Goal: Check status

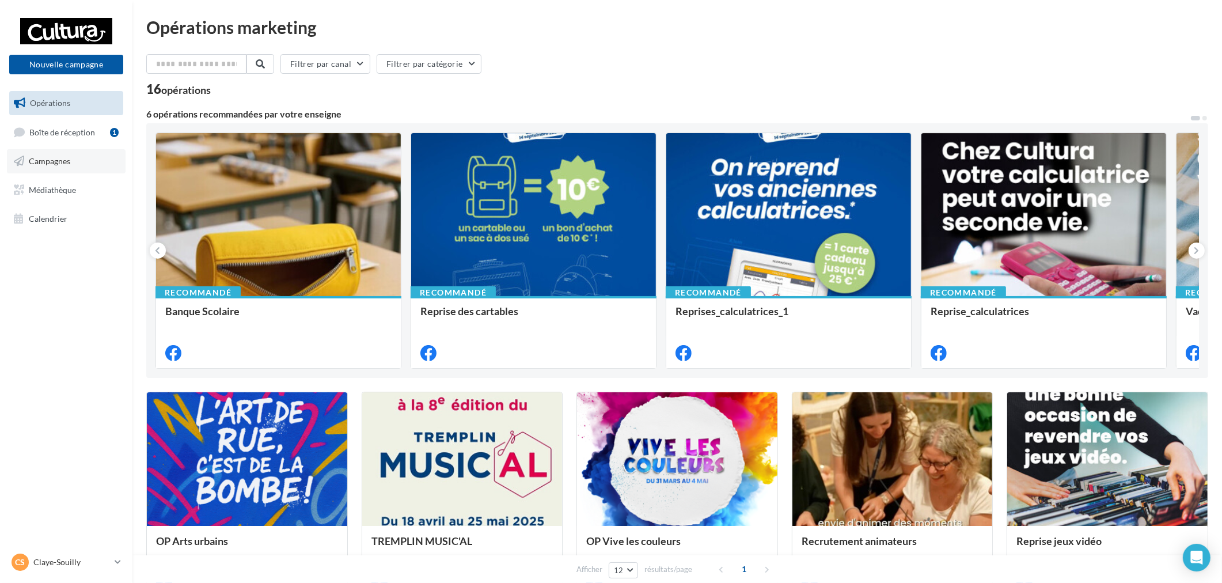
click at [88, 159] on link "Campagnes" at bounding box center [66, 161] width 119 height 24
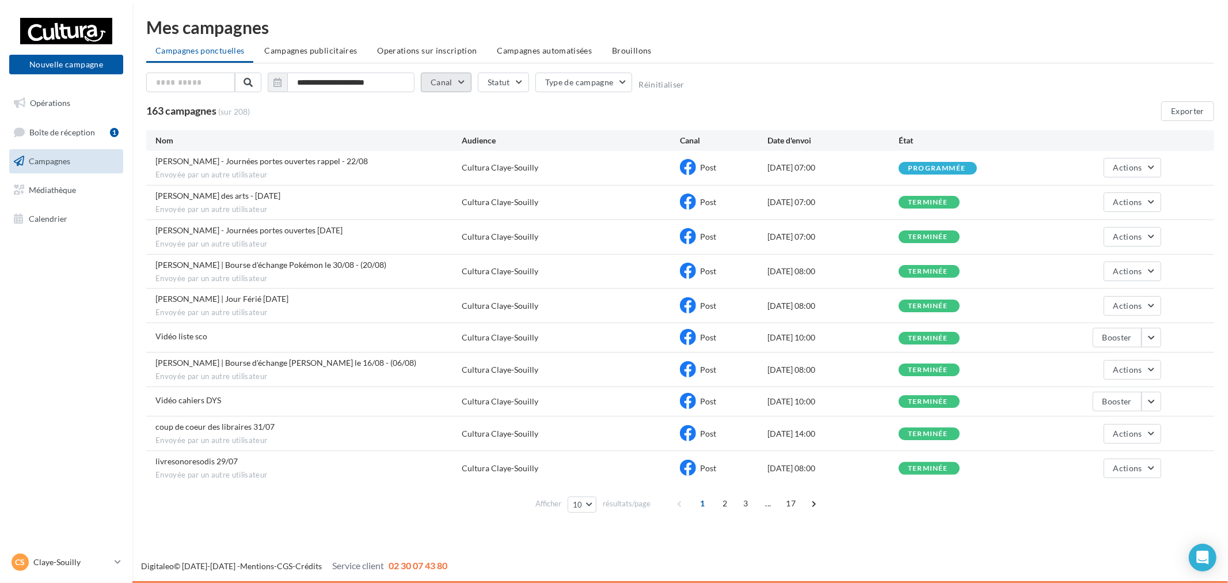
click at [442, 79] on button "Canal" at bounding box center [446, 83] width 51 height 20
drag, startPoint x: 225, startPoint y: 168, endPoint x: 572, endPoint y: 163, distance: 347.2
click at [572, 163] on div "[PERSON_NAME] - Journées portes ouvertes rappel - 22/08 Envoyée par un autre ut…" at bounding box center [680, 168] width 1068 height 34
click at [503, 183] on div "[PERSON_NAME] - Journées portes ouvertes rappel - 22/08 Envoyée par un autre ut…" at bounding box center [680, 168] width 1068 height 34
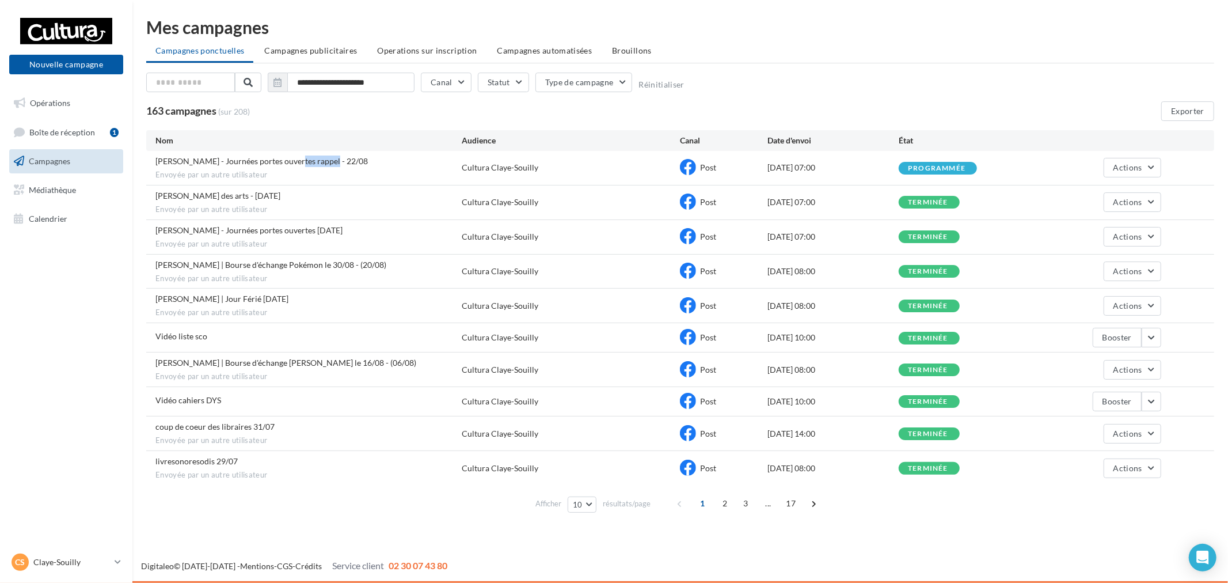
click at [324, 162] on div "[PERSON_NAME] - Journées portes ouvertes rappel - 22/08 Envoyée par un autre ut…" at bounding box center [308, 167] width 306 height 25
click at [432, 162] on div "[PERSON_NAME] - Journées portes ouvertes rappel - 22/08 Envoyée par un autre ut…" at bounding box center [308, 167] width 306 height 25
click at [513, 82] on button "Statut" at bounding box center [503, 83] width 51 height 20
click at [571, 81] on button "Type de campagne" at bounding box center [583, 83] width 97 height 20
click at [634, 108] on div "Campagnes envoyées via mon accès" at bounding box center [624, 114] width 127 height 12
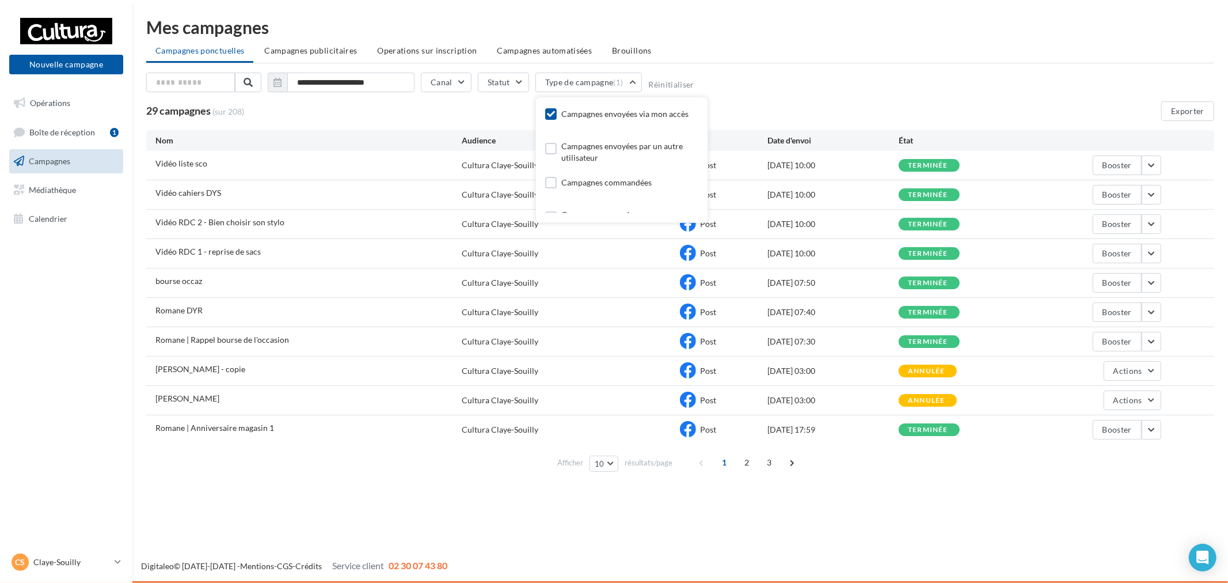
click at [413, 502] on div "Nouvelle campagne Nouvelle campagne Opérations Boîte de réception 1 Campagnes M…" at bounding box center [614, 291] width 1228 height 583
click at [1148, 252] on button "button" at bounding box center [1152, 254] width 20 height 20
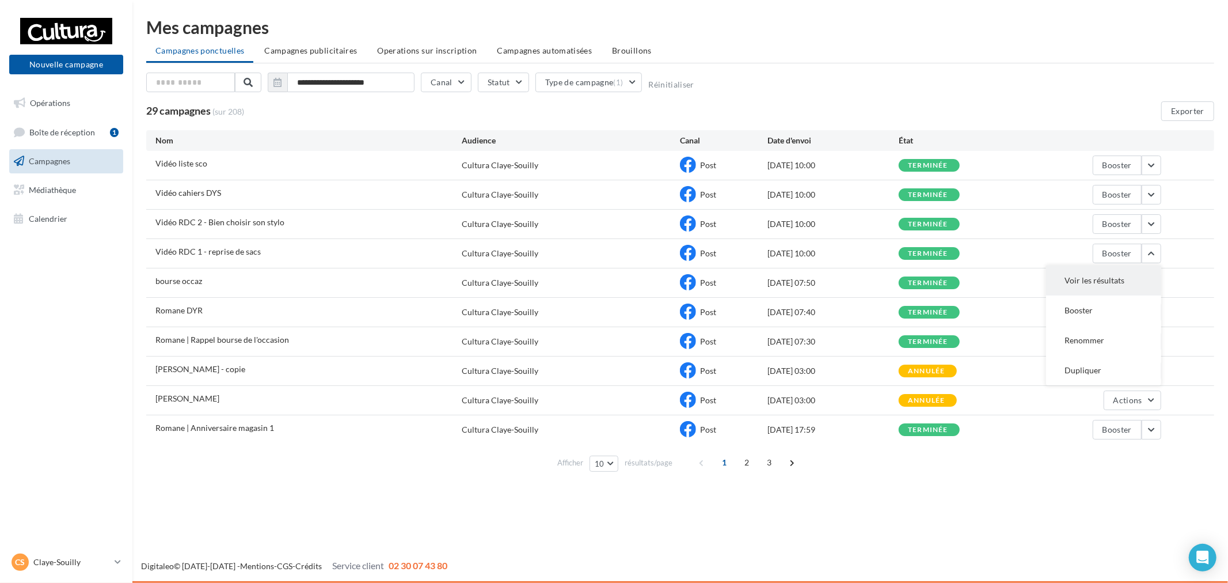
click at [1092, 276] on button "Voir les résultats" at bounding box center [1103, 280] width 115 height 30
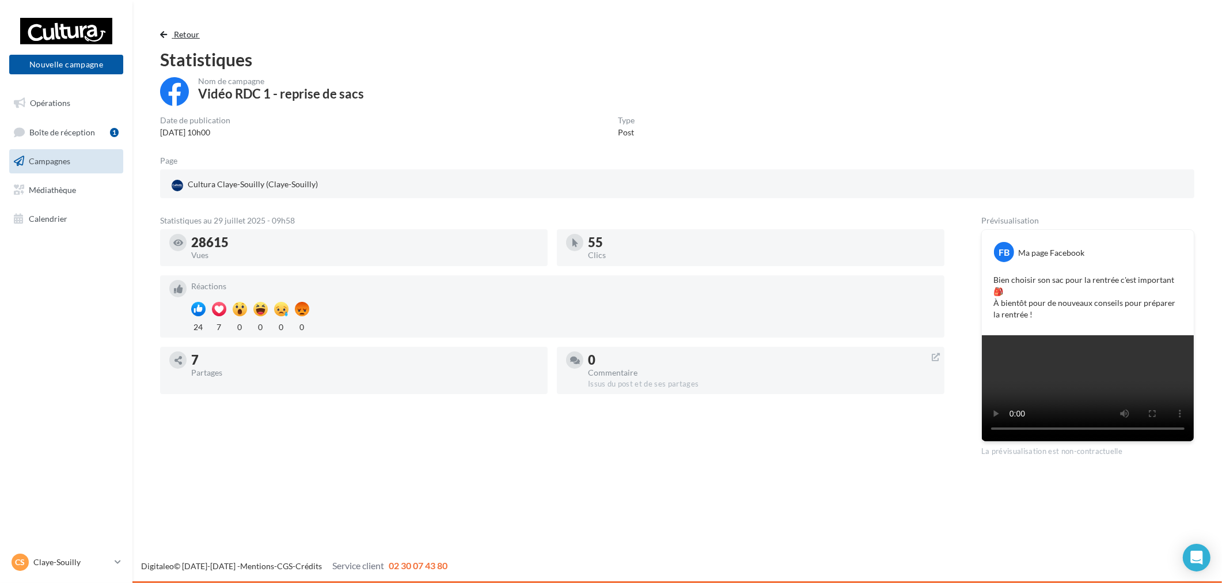
click at [180, 32] on span "Retour" at bounding box center [187, 34] width 26 height 10
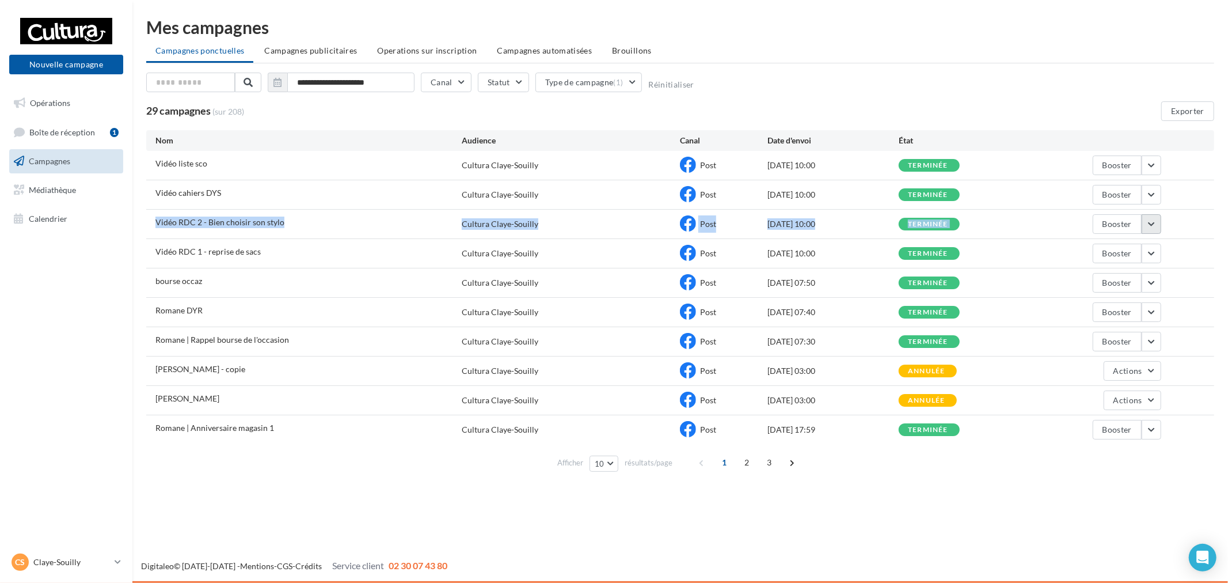
drag, startPoint x: 219, startPoint y: 211, endPoint x: 1153, endPoint y: 233, distance: 933.5
click at [1153, 233] on div "Vidéo RDC 2 - Bien choisir son stylo Cultura Claye-Souilly Post [DATE] 10:00 te…" at bounding box center [680, 224] width 1068 height 29
click at [1154, 227] on button "button" at bounding box center [1152, 224] width 20 height 20
click at [1094, 248] on button "Voir les résultats" at bounding box center [1103, 251] width 115 height 30
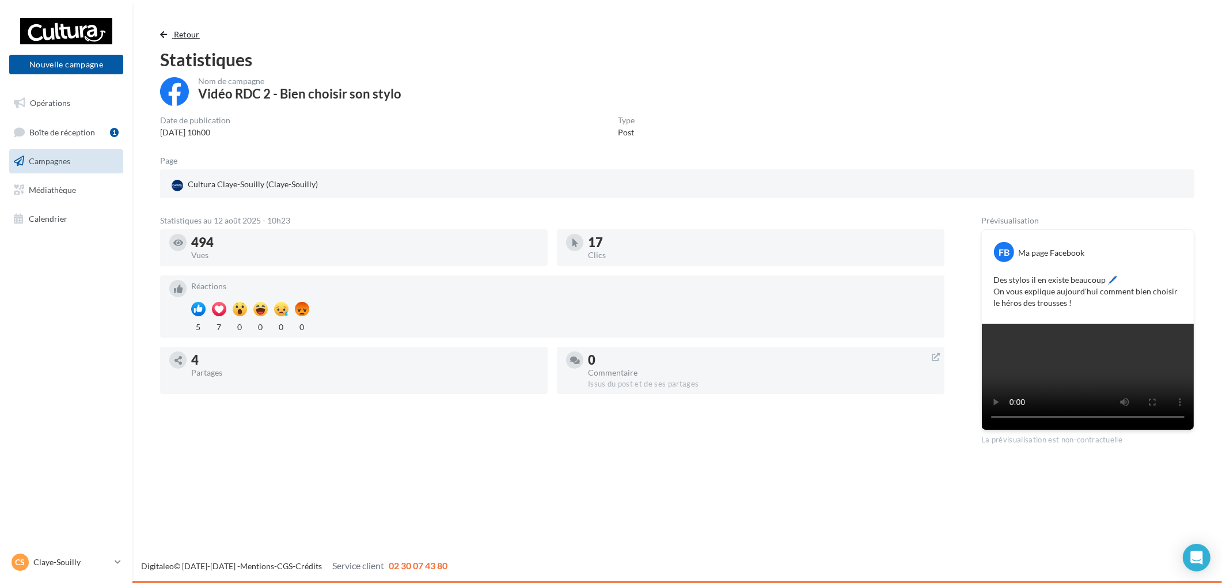
click at [165, 31] on span "button" at bounding box center [163, 35] width 7 height 8
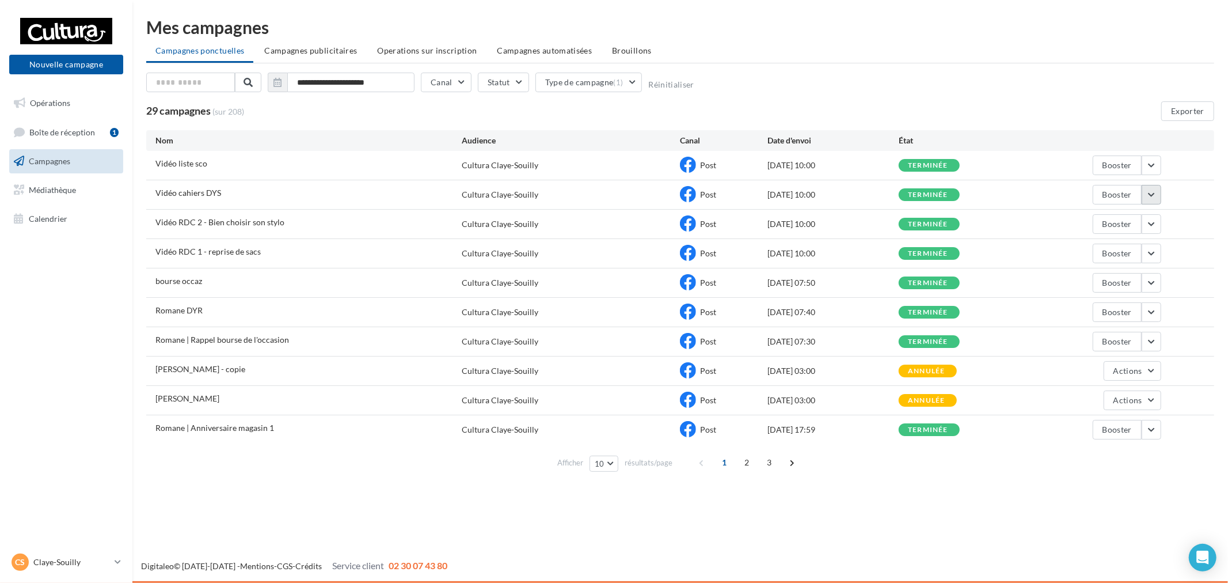
click at [1149, 197] on button "button" at bounding box center [1152, 195] width 20 height 20
click at [1126, 218] on button "Voir les résultats" at bounding box center [1103, 222] width 115 height 30
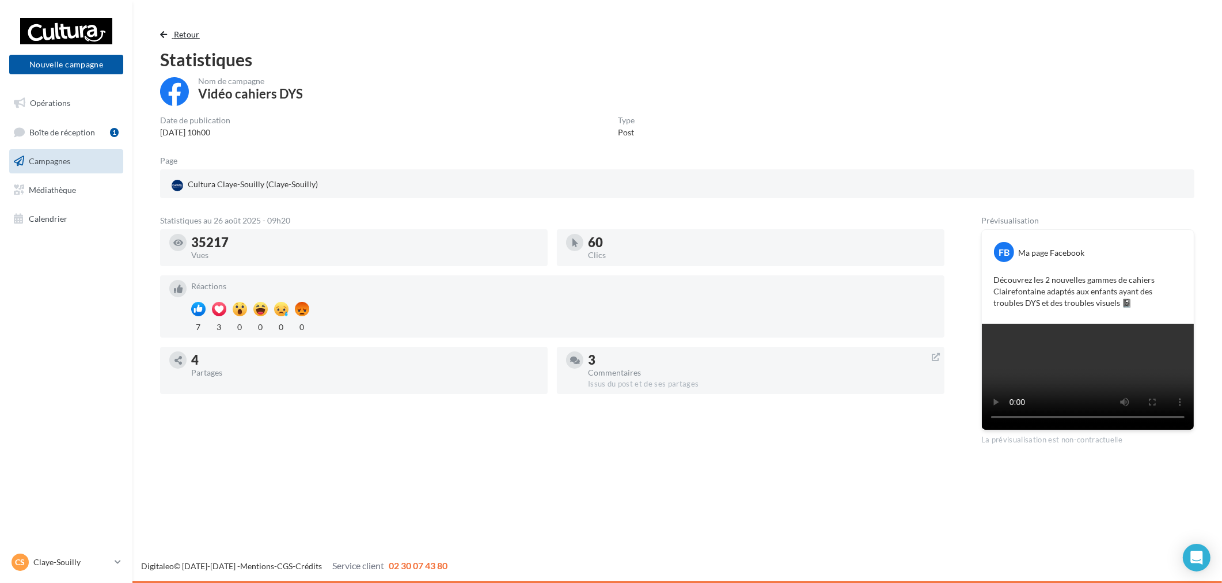
click at [170, 31] on button "Retour" at bounding box center [182, 35] width 44 height 14
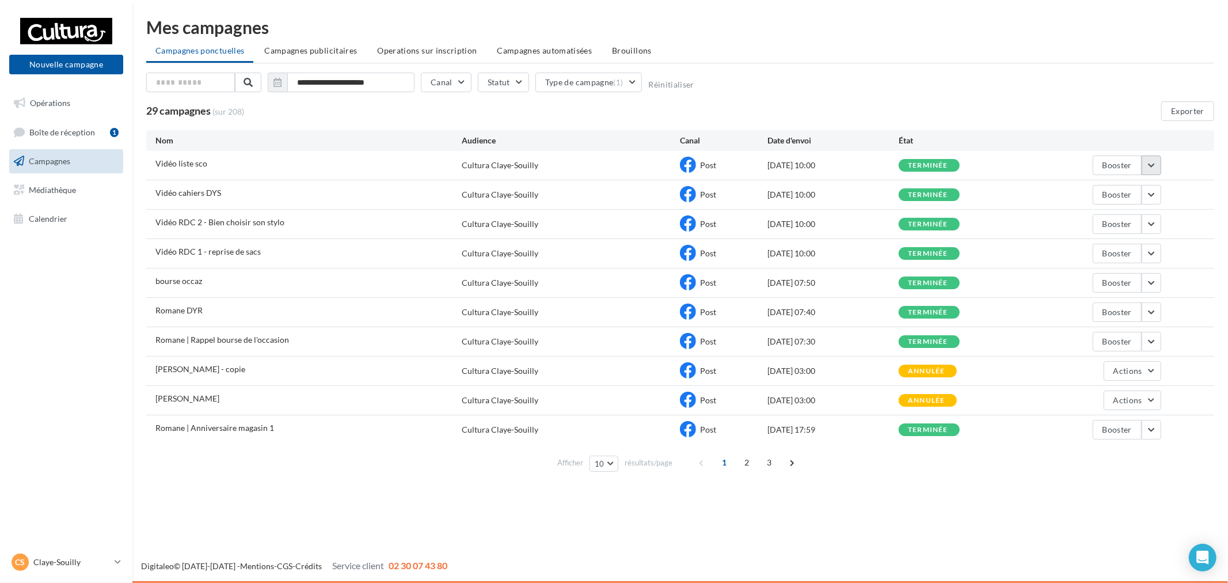
click at [1154, 170] on button "button" at bounding box center [1152, 165] width 20 height 20
click at [1094, 191] on button "Voir les résultats" at bounding box center [1103, 192] width 115 height 30
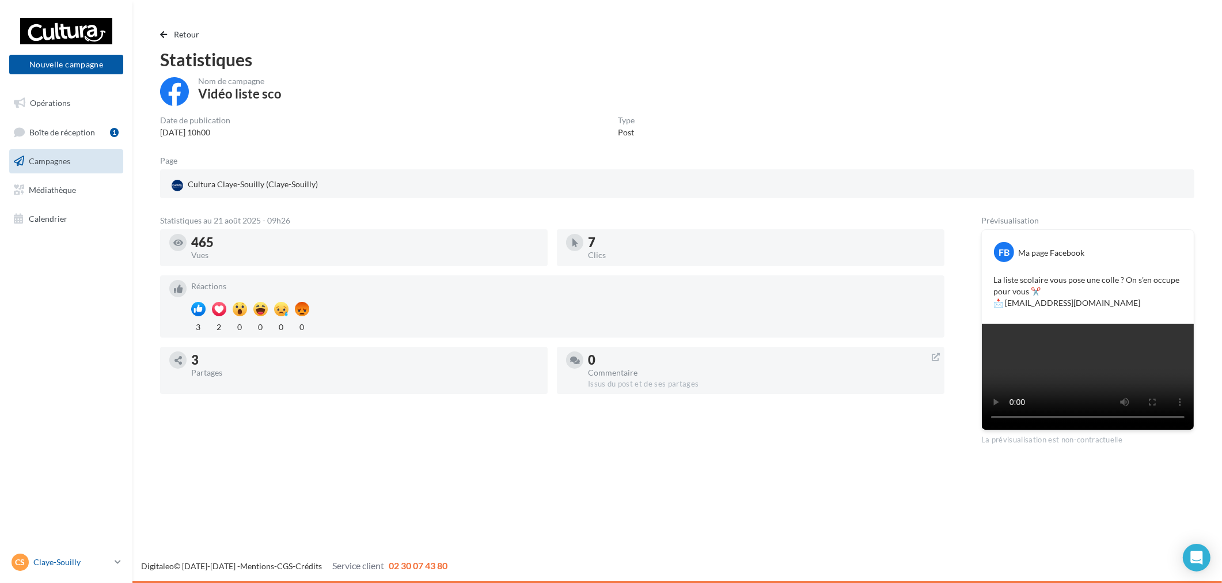
click at [94, 553] on div "[PERSON_NAME]-Souilly [EMAIL_ADDRESS][DOMAIN_NAME]" at bounding box center [61, 561] width 98 height 17
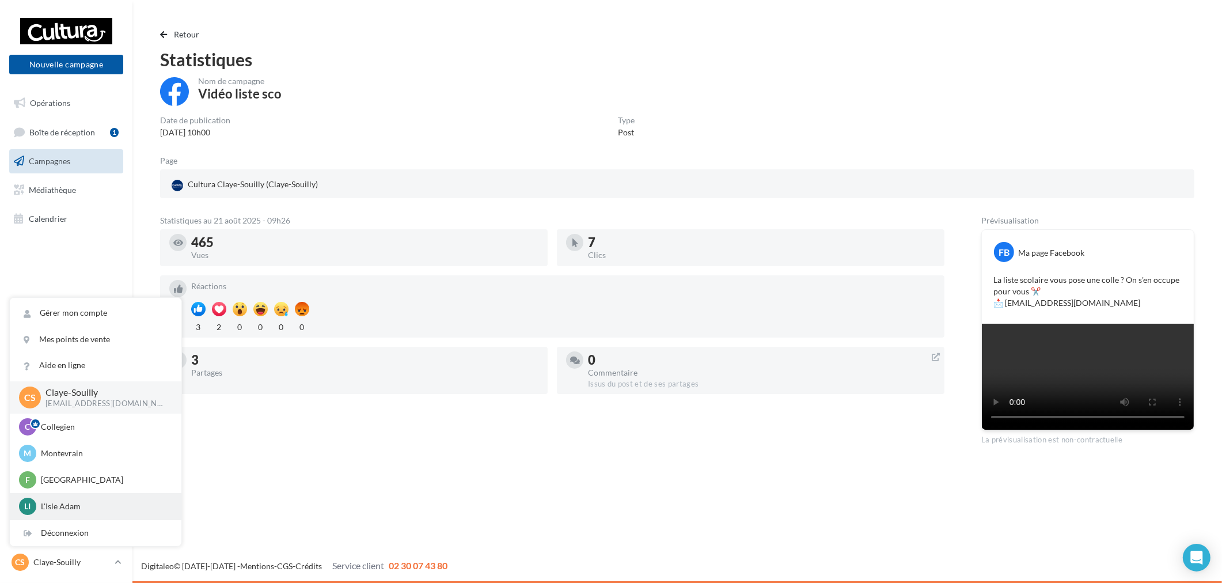
click at [88, 501] on p "L'Isle Adam" at bounding box center [104, 506] width 127 height 12
